Goal: Information Seeking & Learning: Check status

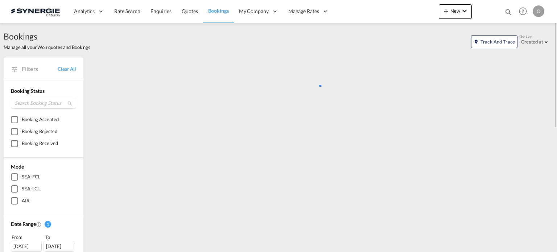
click at [506, 12] on md-icon "icon-magnify" at bounding box center [509, 12] width 8 height 8
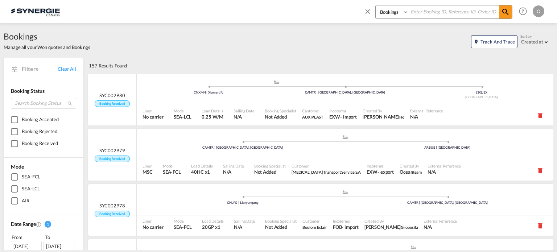
click at [405, 16] on select "Bookings Quotes Enquiries" at bounding box center [393, 11] width 34 height 13
select select "Quotes"
click at [376, 5] on select "Bookings Quotes Enquiries" at bounding box center [393, 11] width 34 height 13
click at [429, 13] on input at bounding box center [454, 11] width 90 height 13
paste input "SYC000013675"
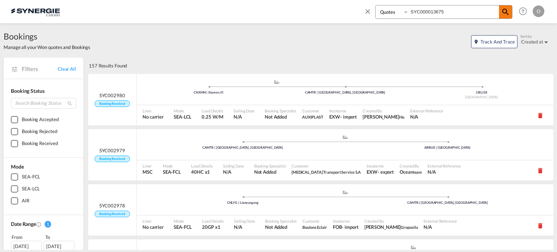
type input "SYC000013675"
click at [508, 10] on md-icon "icon-magnify" at bounding box center [505, 12] width 9 height 9
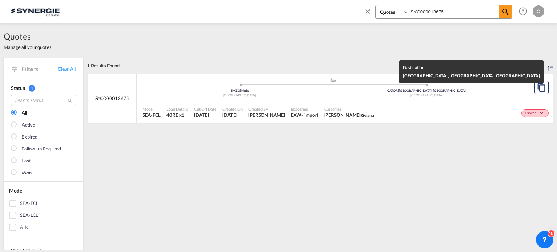
click at [431, 96] on div "Canada" at bounding box center [426, 95] width 187 height 5
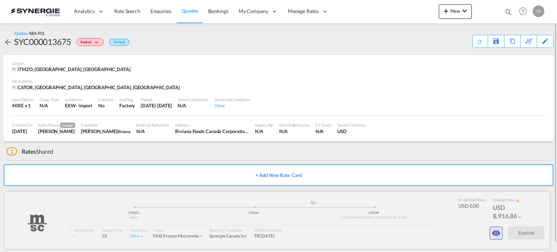
click at [498, 232] on md-icon "icon-eye" at bounding box center [496, 233] width 9 height 9
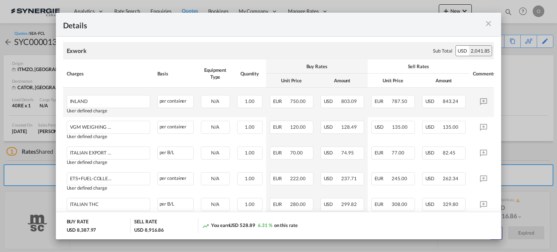
scroll to position [60, 0]
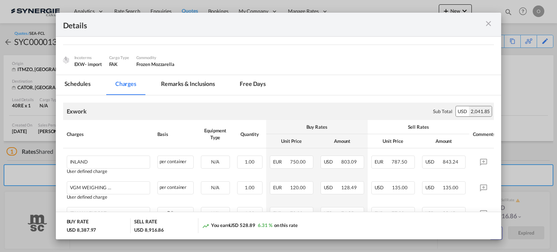
click at [181, 79] on md-tab-item "Remarks & Inclusions" at bounding box center [187, 85] width 71 height 20
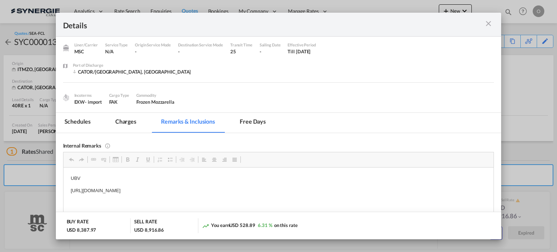
scroll to position [0, 0]
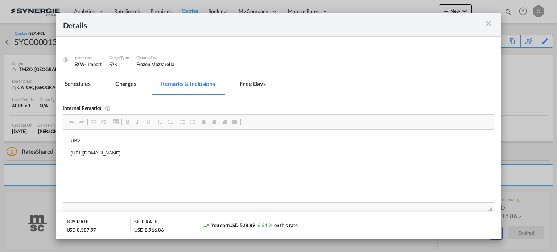
drag, startPoint x: 70, startPoint y: 152, endPoint x: 262, endPoint y: 153, distance: 192.7
click at [273, 159] on span "Copy" at bounding box center [276, 158] width 22 height 11
copy p "[URL][DOMAIN_NAME]"
click at [492, 26] on md-icon "icon-close m-3 fg-AAA8AD cursor" at bounding box center [488, 23] width 9 height 9
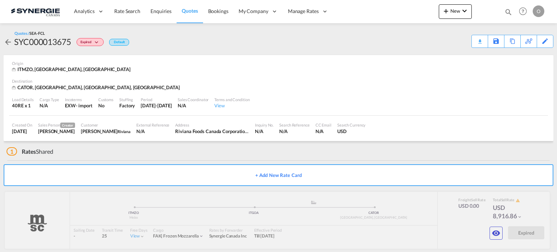
scroll to position [32, 0]
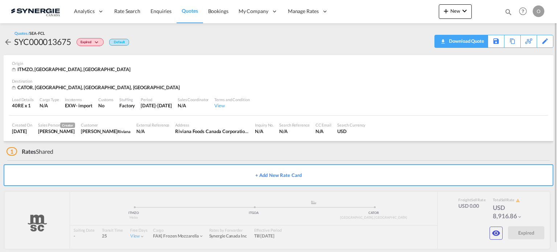
click at [479, 36] on div "Download Quote" at bounding box center [465, 41] width 37 height 12
